Goal: Information Seeking & Learning: Learn about a topic

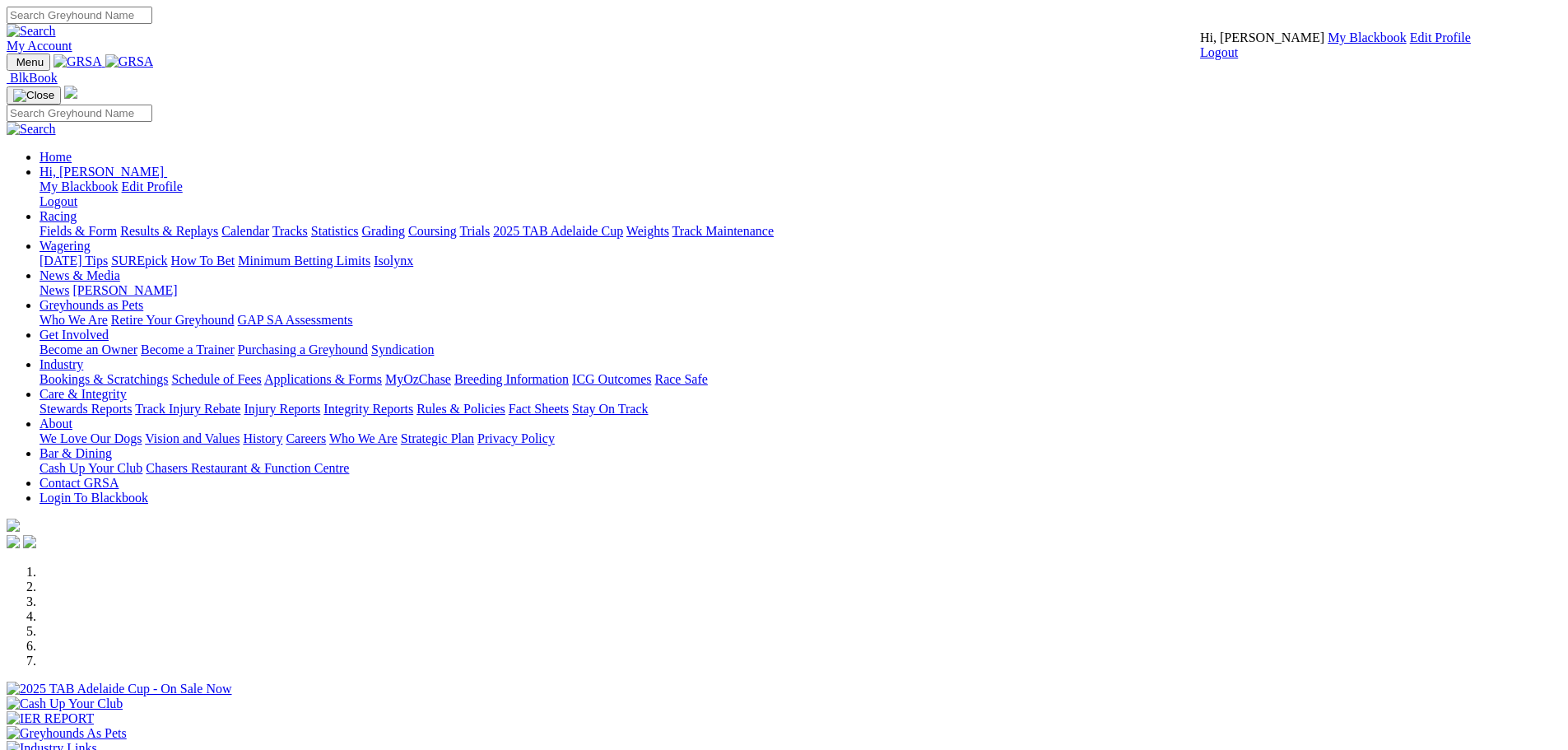
click at [1328, 45] on link "My Blackbook" at bounding box center [1367, 38] width 79 height 14
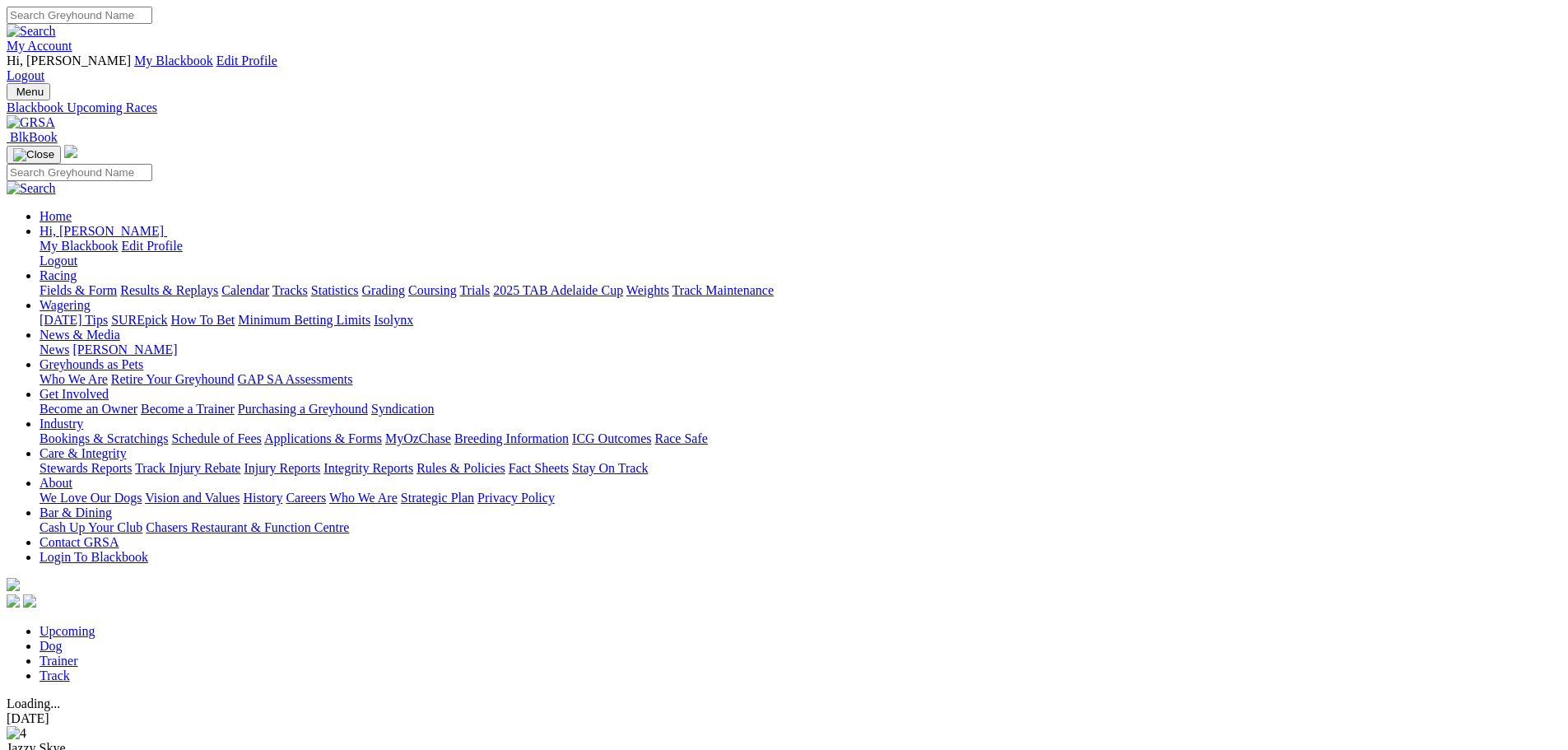
click at [77, 268] on link "Racing" at bounding box center [58, 275] width 37 height 14
click at [117, 283] on link "Fields & Form" at bounding box center [79, 290] width 78 height 14
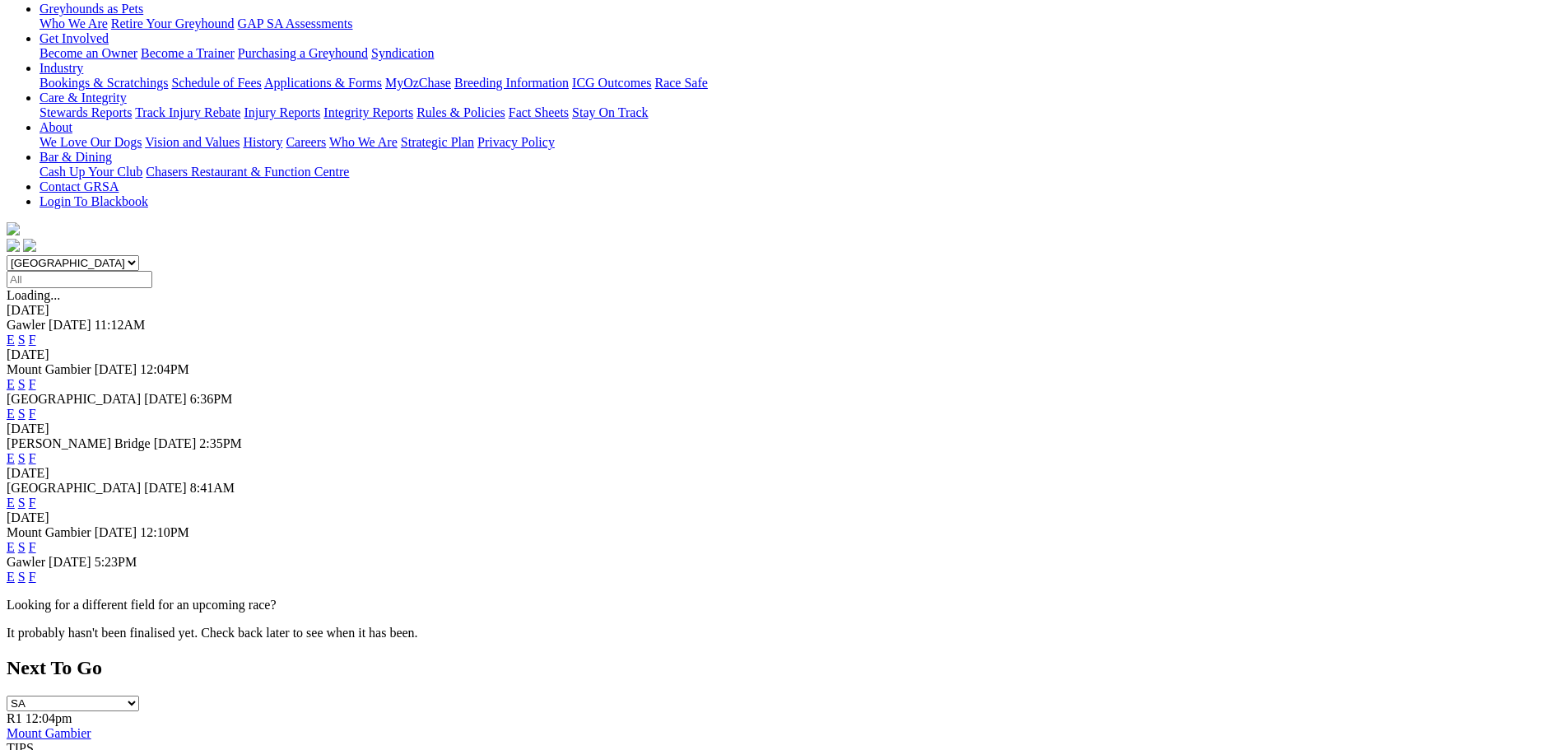
scroll to position [494, 0]
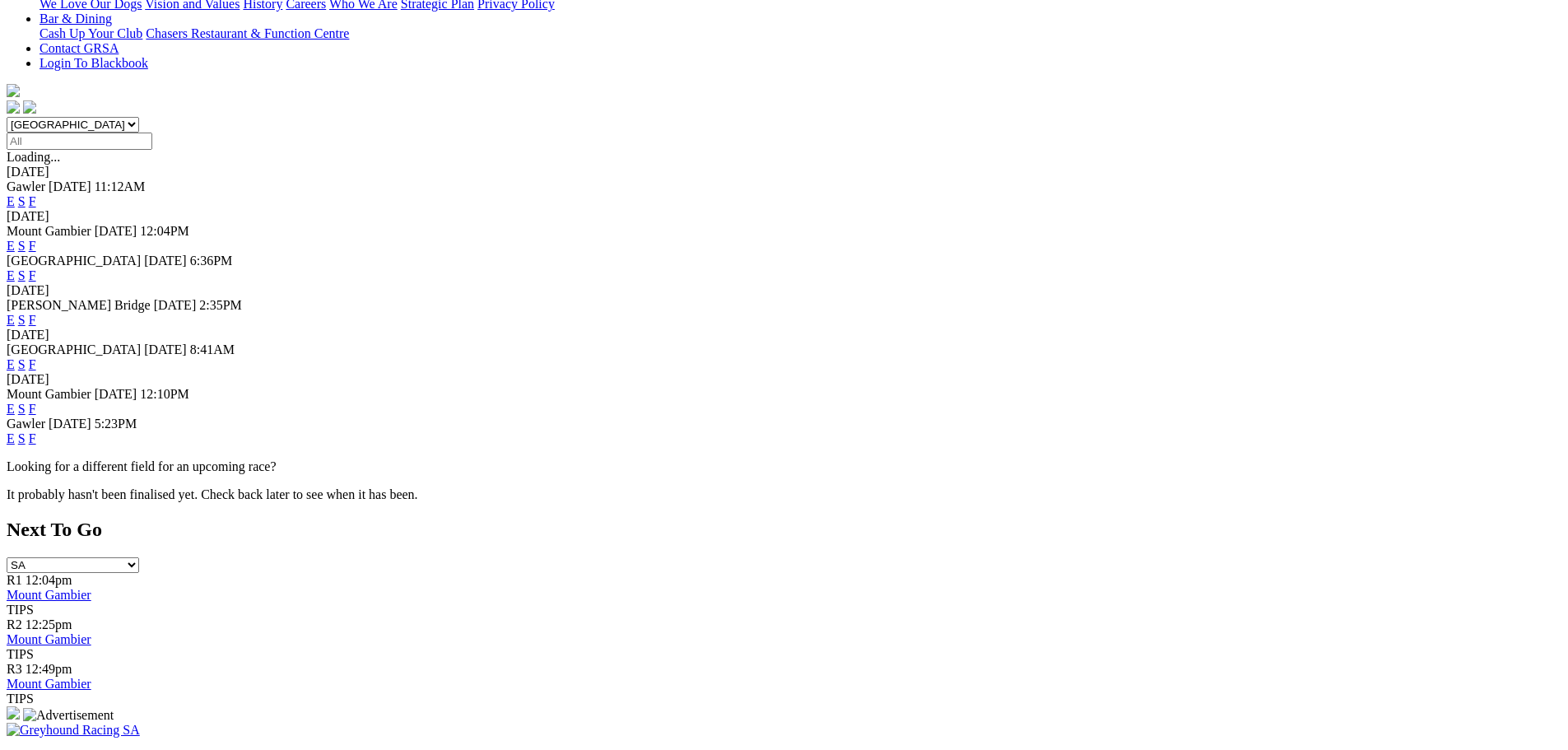
click at [15, 357] on link "E" at bounding box center [11, 364] width 8 height 14
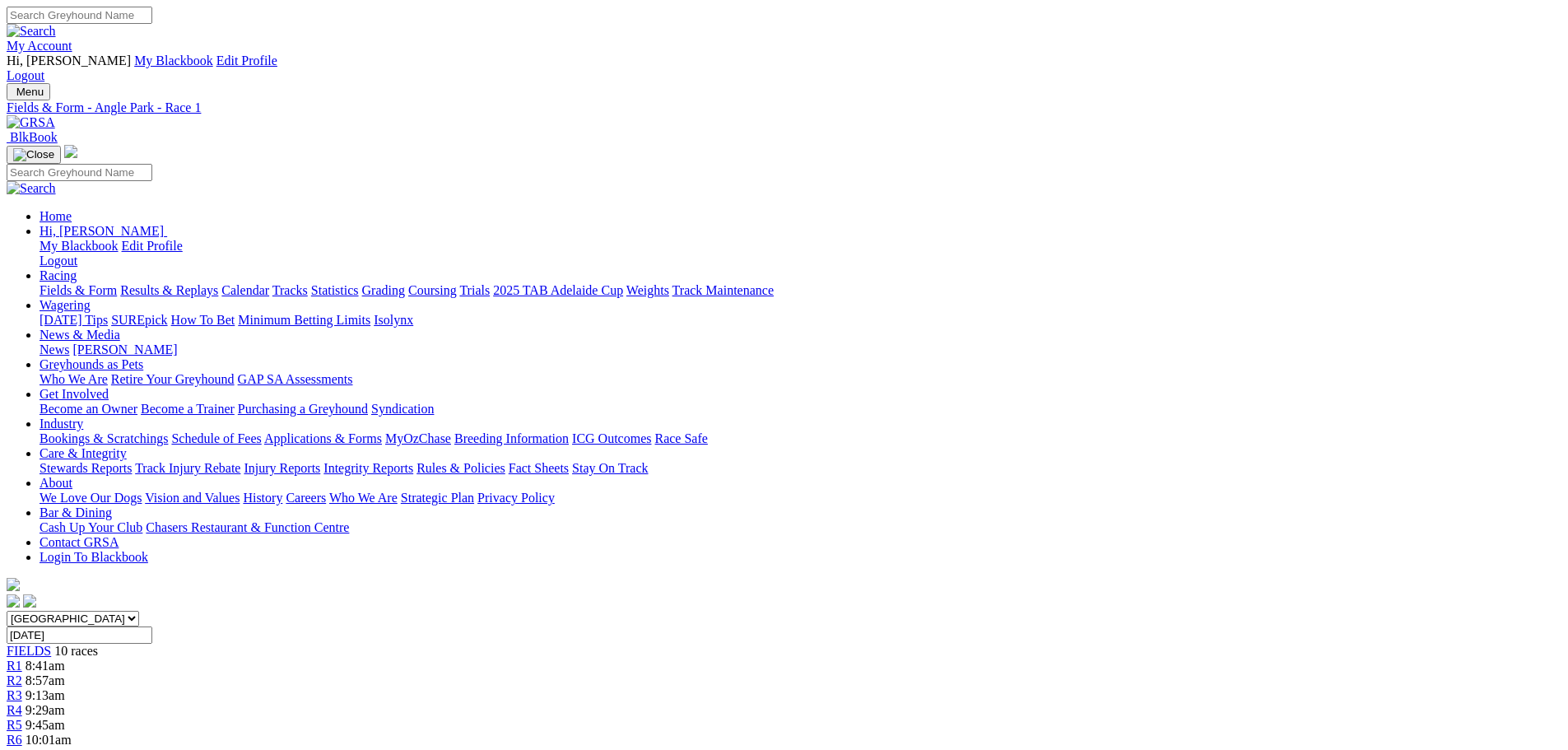
click at [22, 673] on span "R2" at bounding box center [15, 680] width 16 height 14
click at [616, 688] on div "R3 9:13am" at bounding box center [784, 695] width 1555 height 15
click at [22, 673] on link "R2" at bounding box center [15, 680] width 16 height 14
click at [22, 659] on link "R1" at bounding box center [15, 666] width 16 height 14
